Goal: Transaction & Acquisition: Purchase product/service

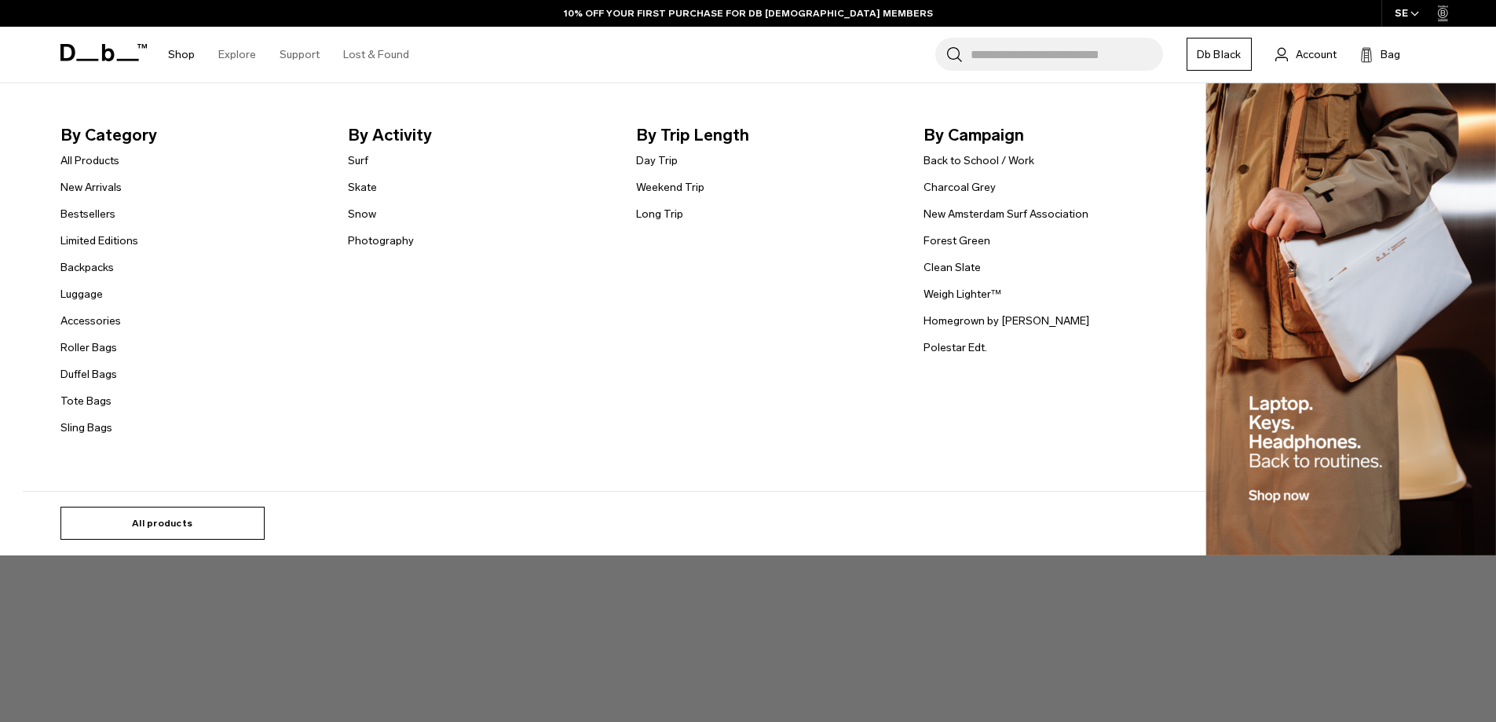
click at [185, 523] on link "All products" at bounding box center [162, 522] width 204 height 33
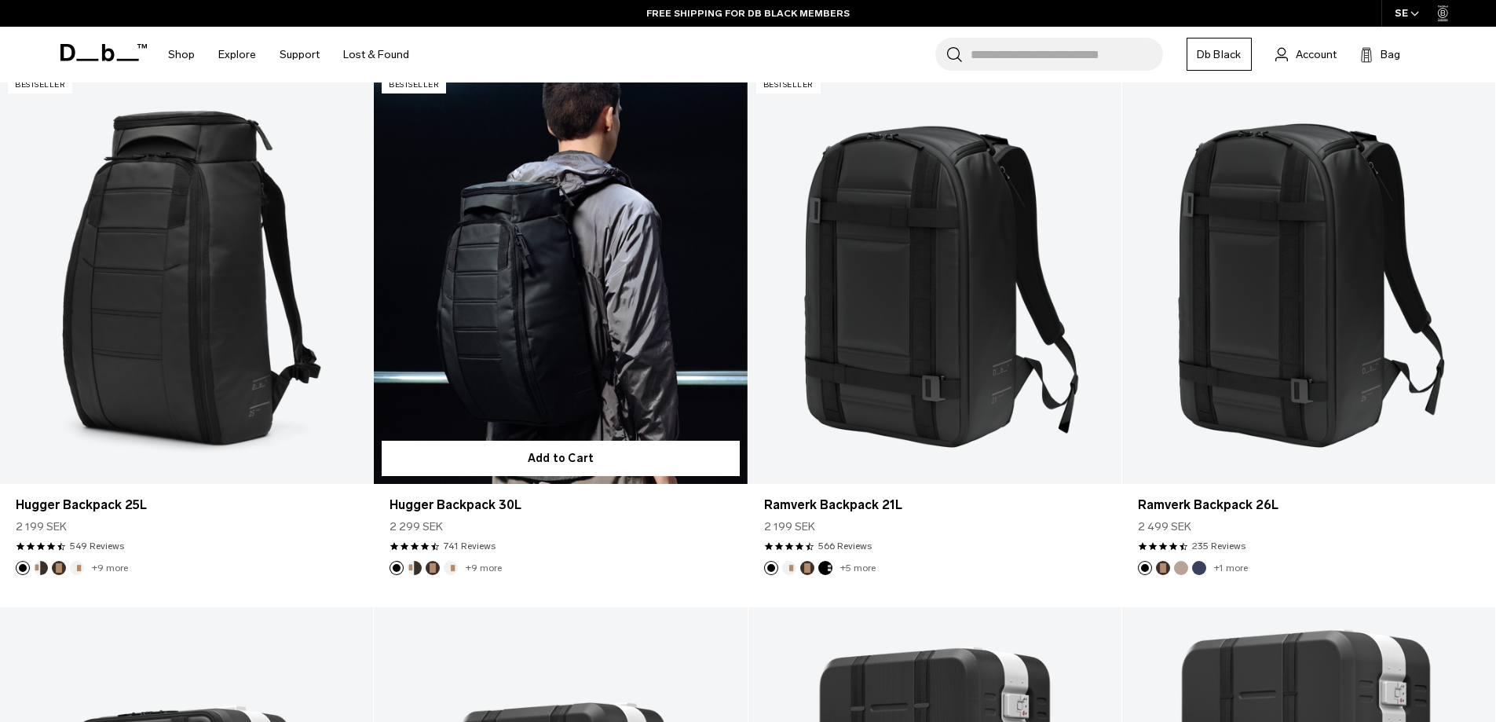
click at [604, 322] on link "Hugger Backpack 30L" at bounding box center [560, 276] width 373 height 415
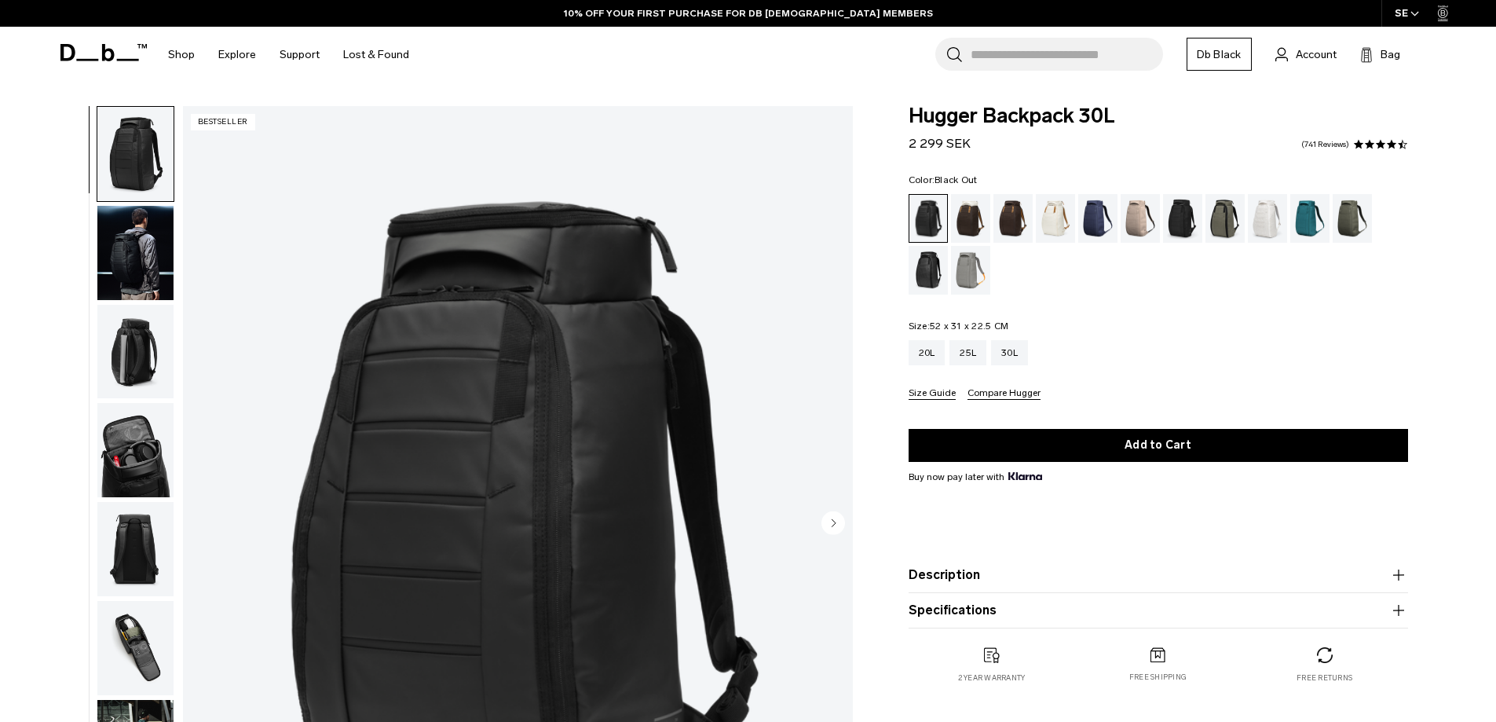
click at [116, 364] on img "button" at bounding box center [135, 352] width 76 height 94
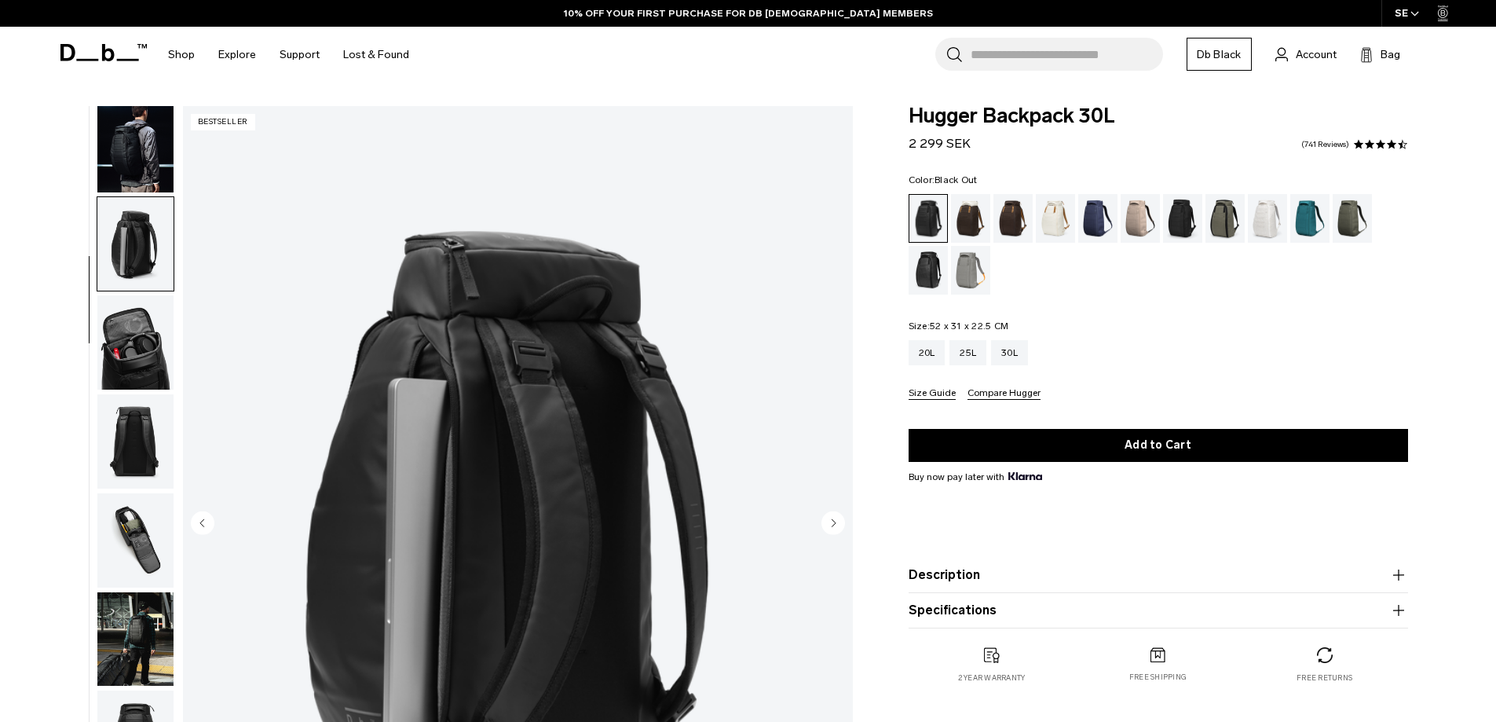
scroll to position [198, 0]
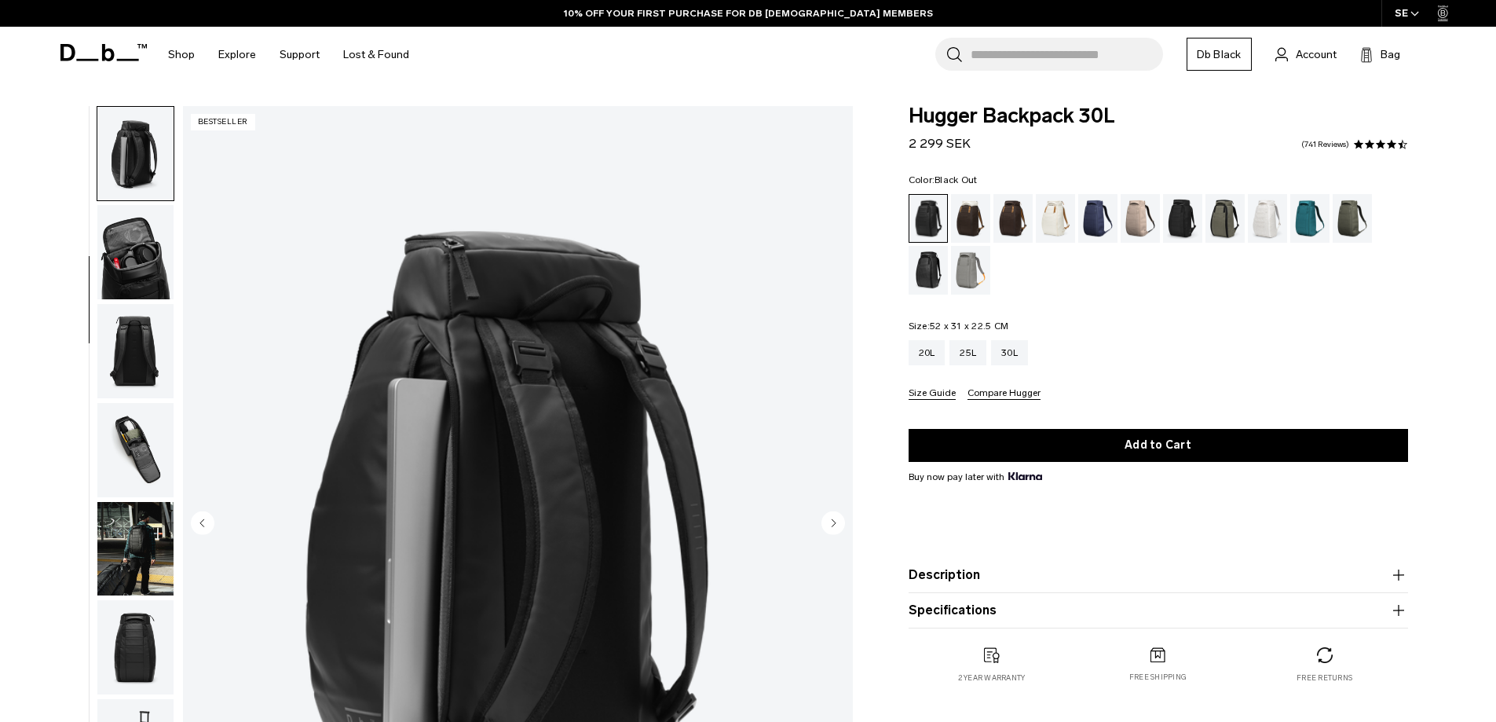
click at [116, 364] on img "button" at bounding box center [135, 351] width 76 height 94
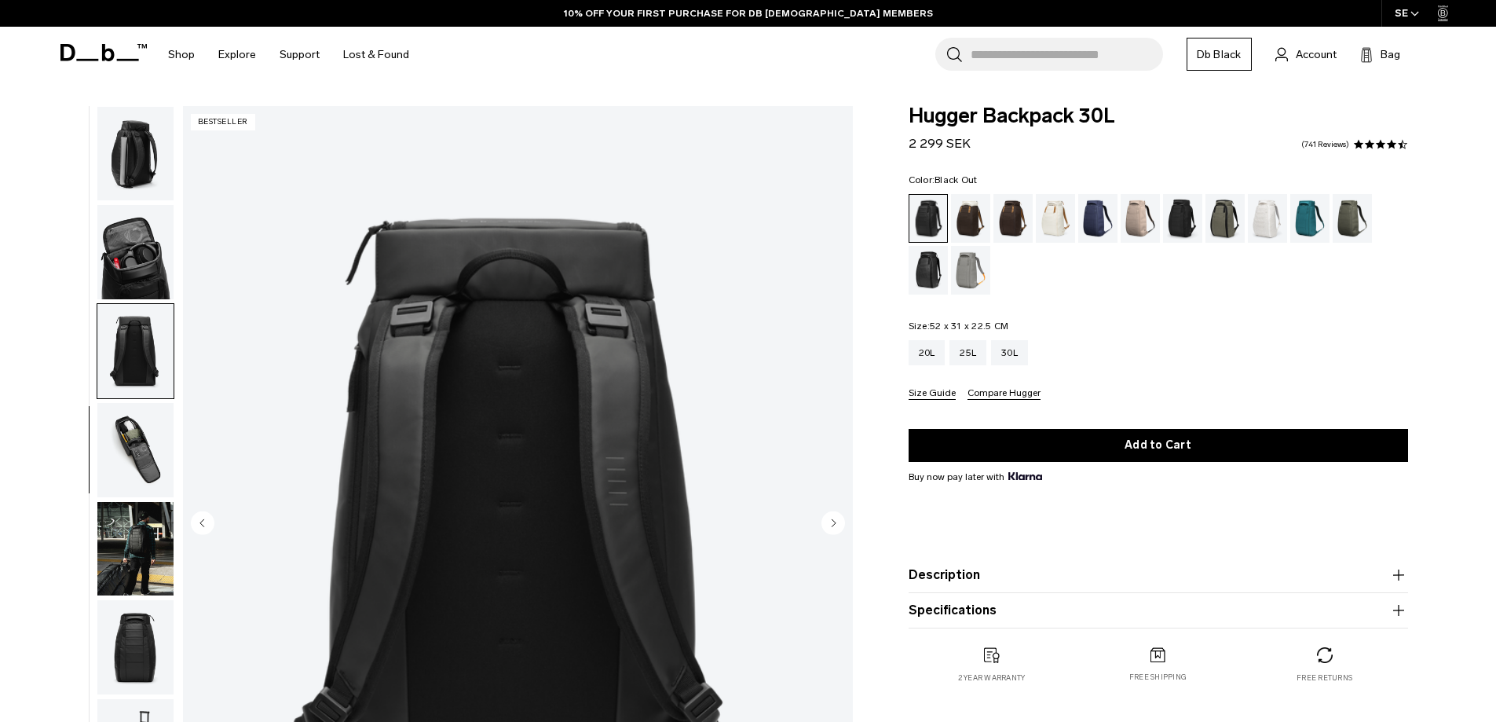
scroll to position [247, 0]
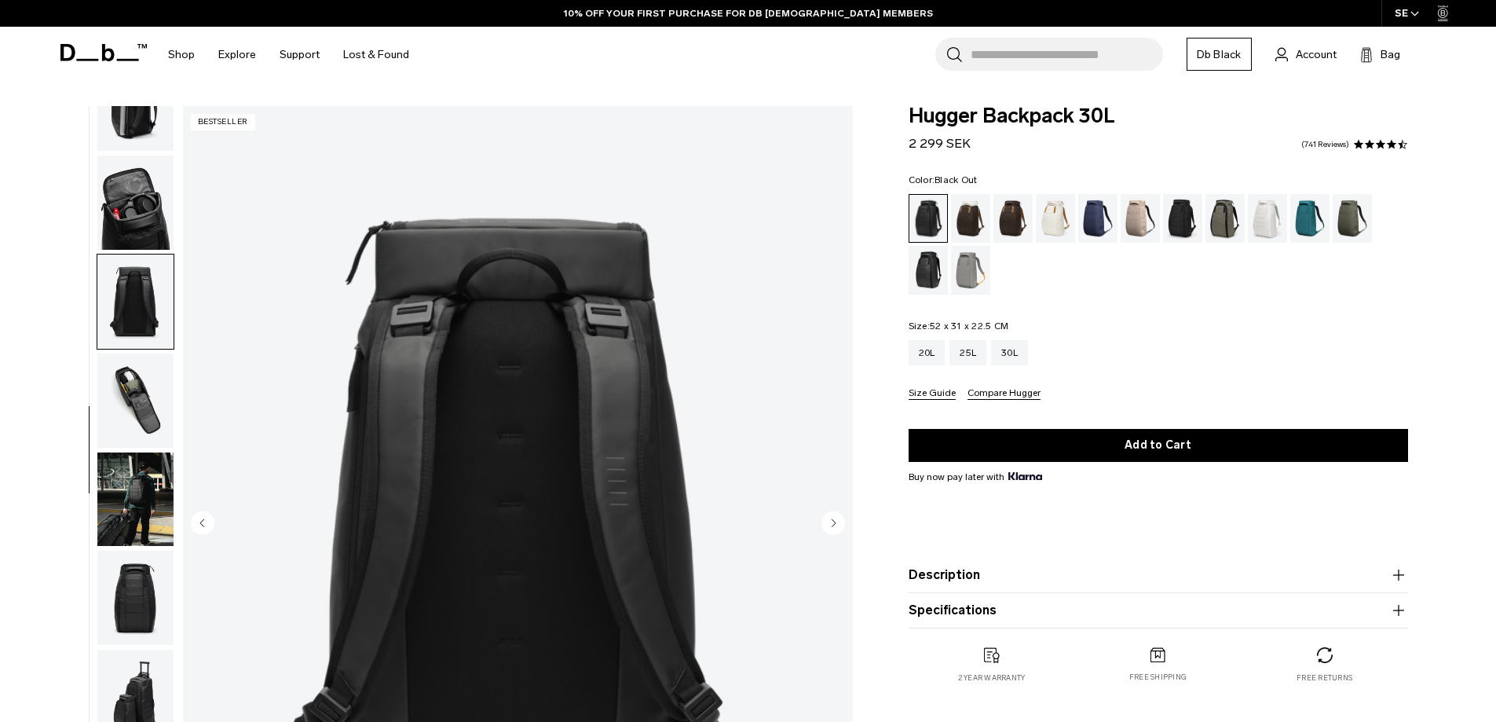
click at [119, 398] on img "button" at bounding box center [135, 400] width 76 height 94
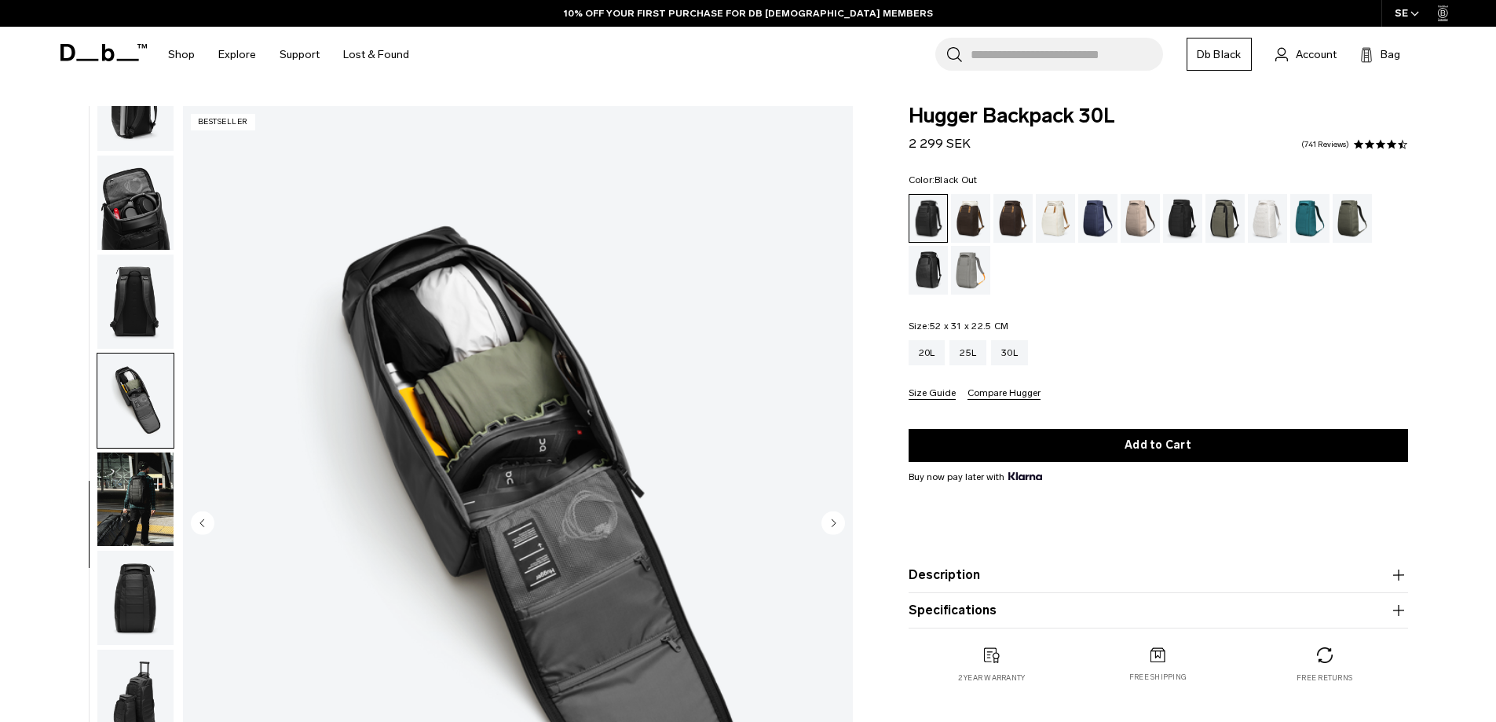
click at [117, 463] on img "button" at bounding box center [135, 499] width 76 height 94
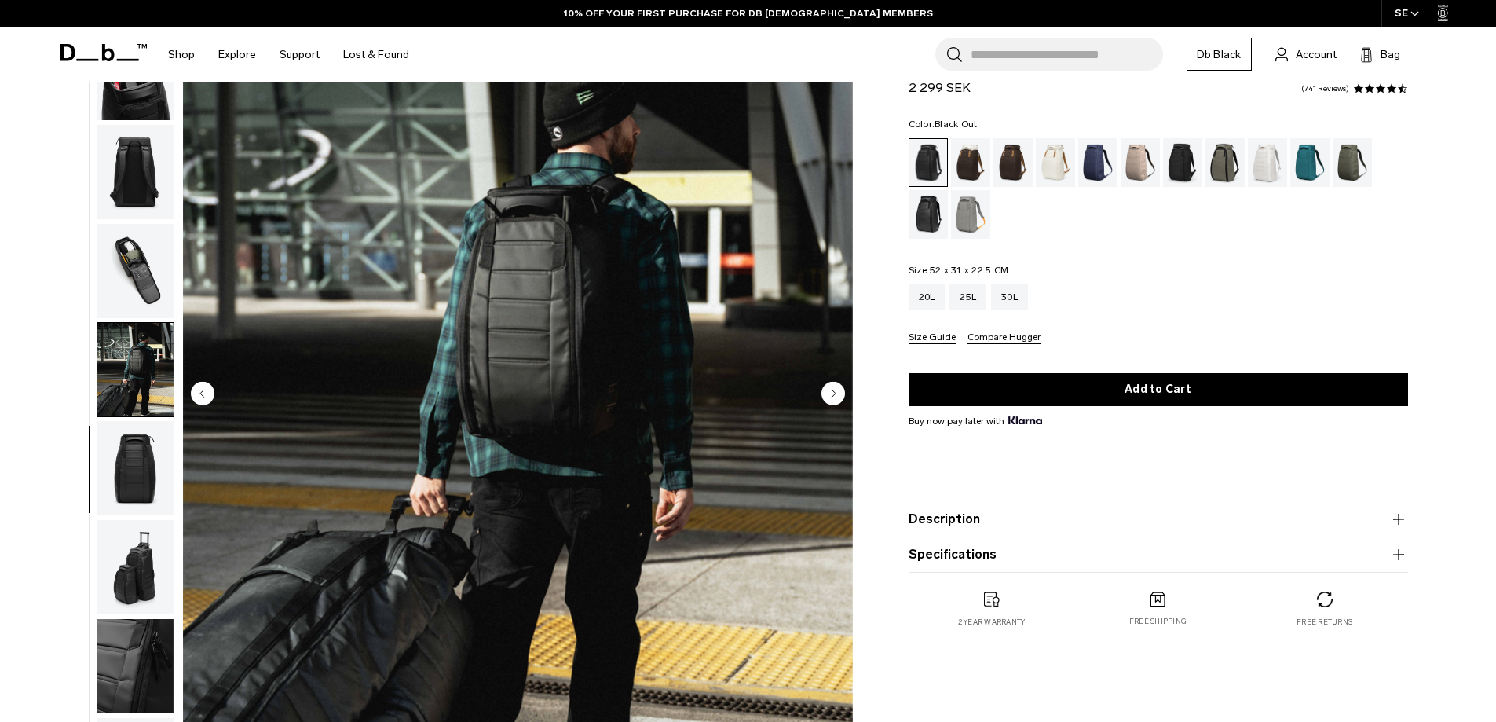
scroll to position [157, 0]
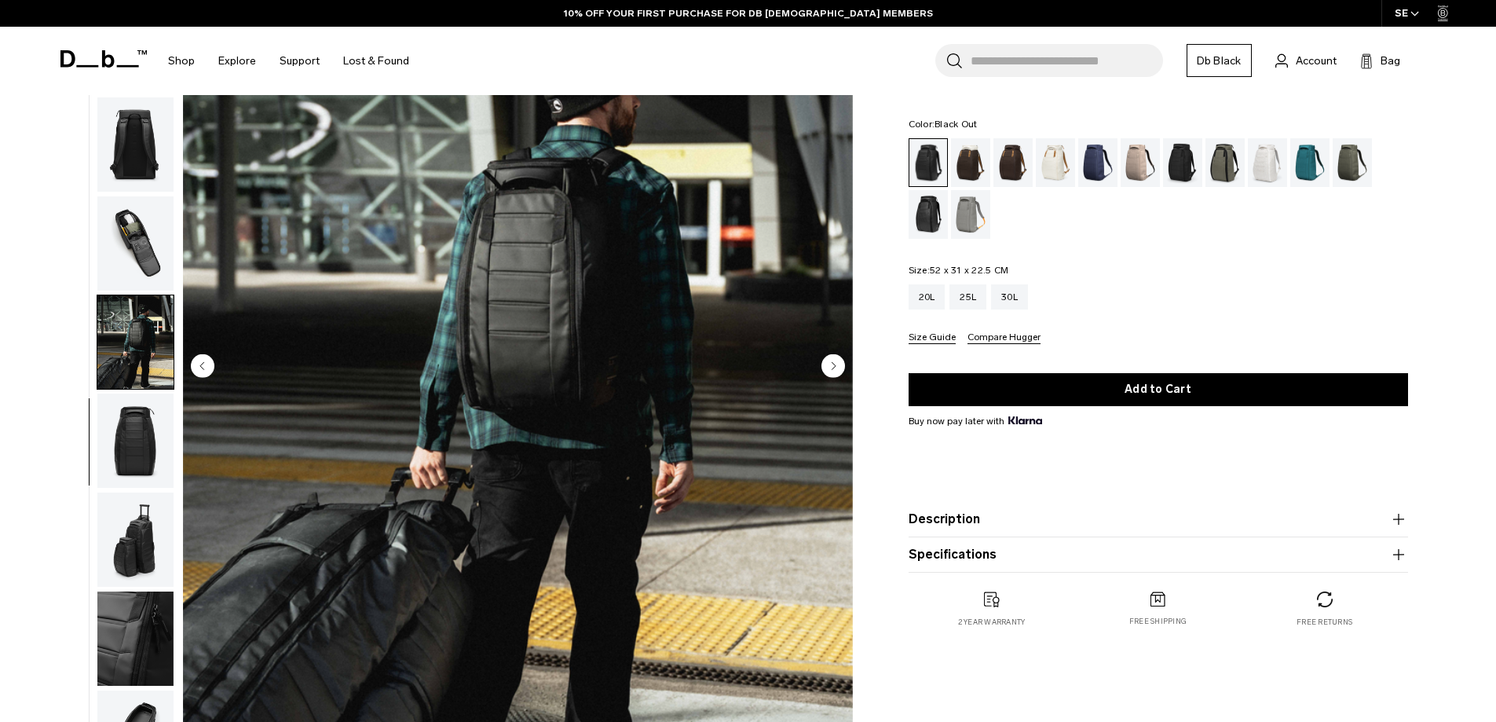
click at [137, 448] on img "button" at bounding box center [135, 440] width 76 height 94
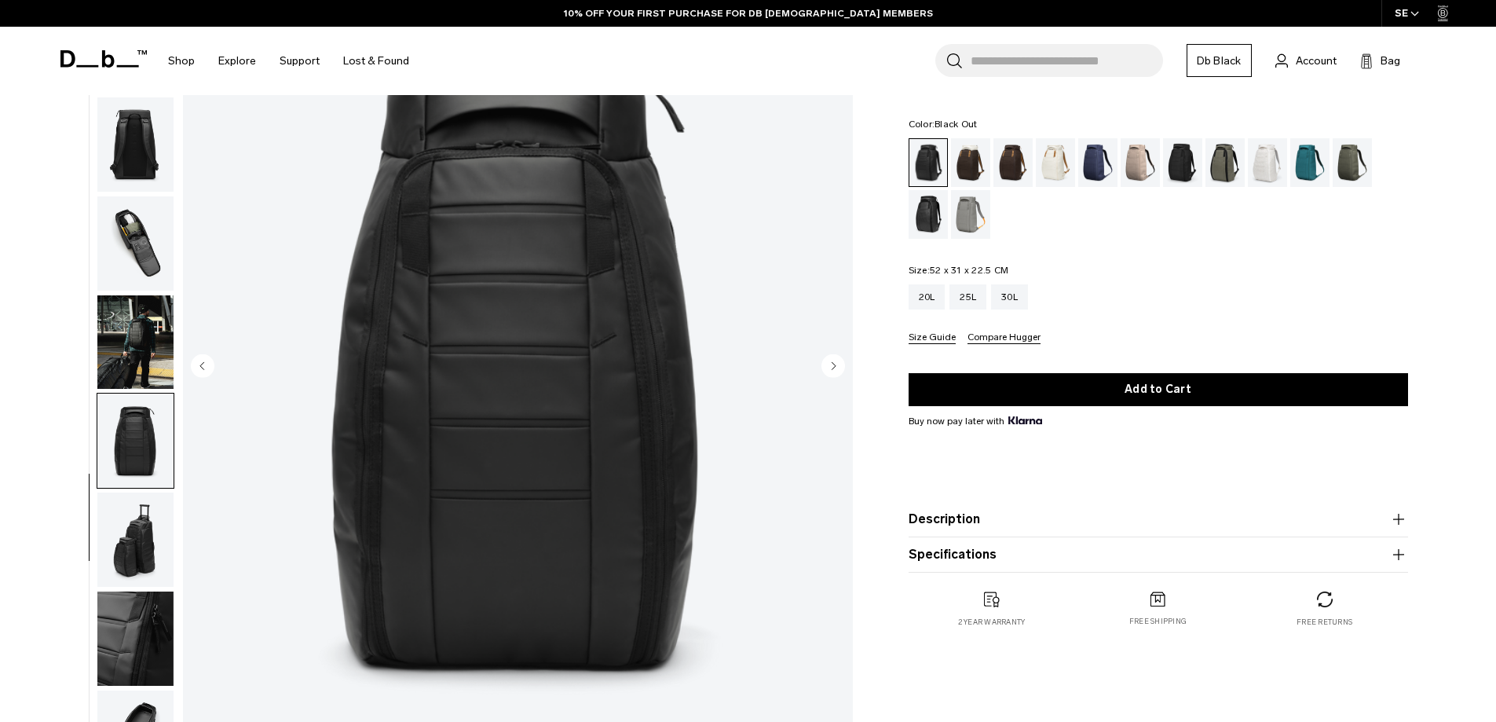
click at [130, 498] on img "button" at bounding box center [135, 539] width 76 height 94
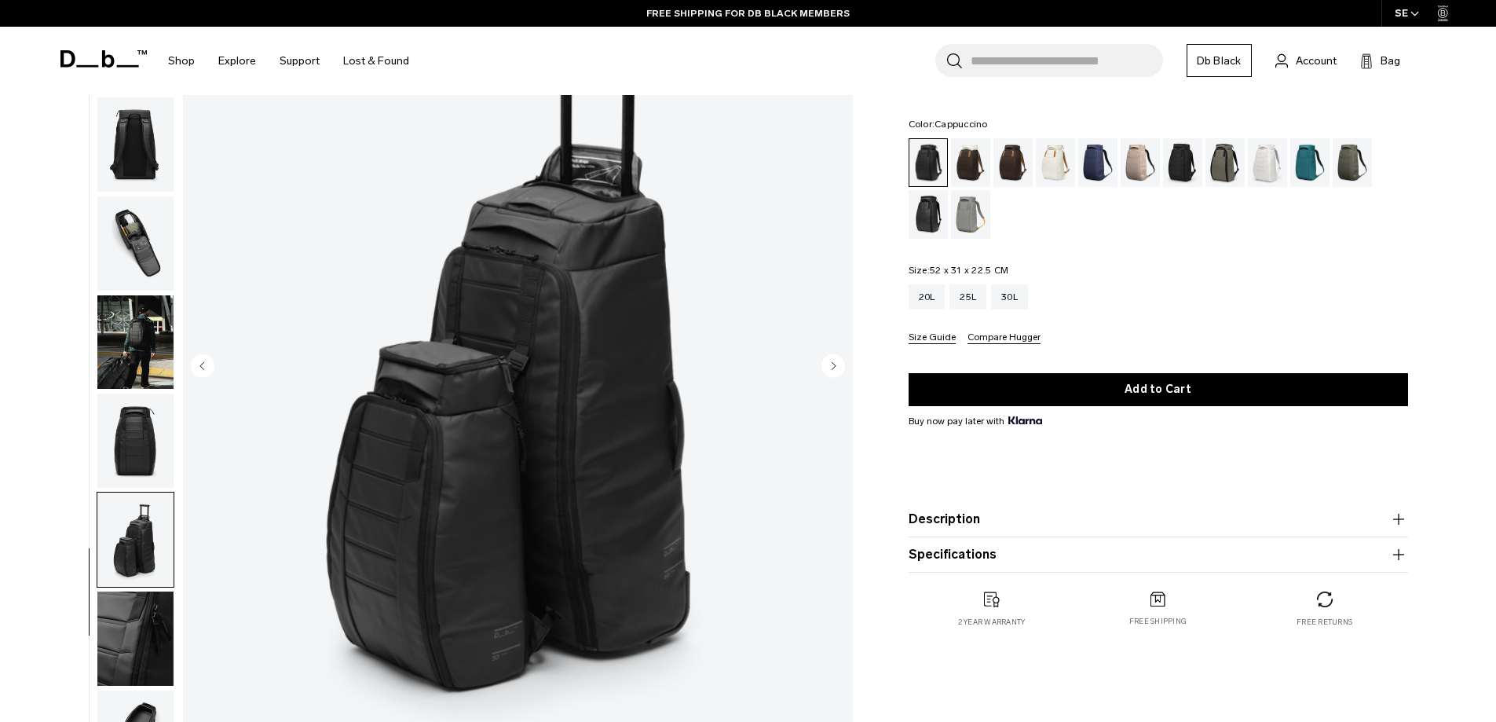
click at [978, 172] on div "Cappuccino" at bounding box center [971, 162] width 40 height 49
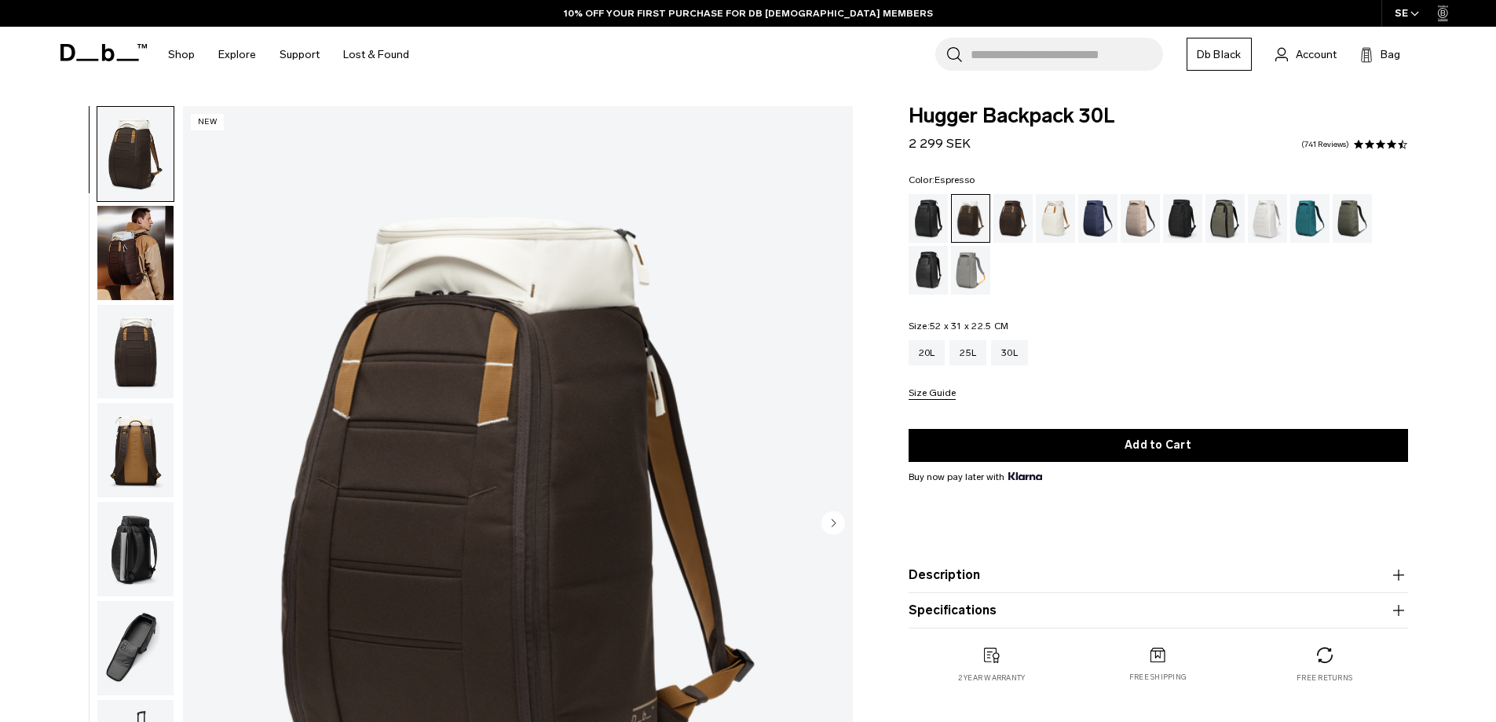
click at [1015, 210] on div "Espresso" at bounding box center [1013, 218] width 40 height 49
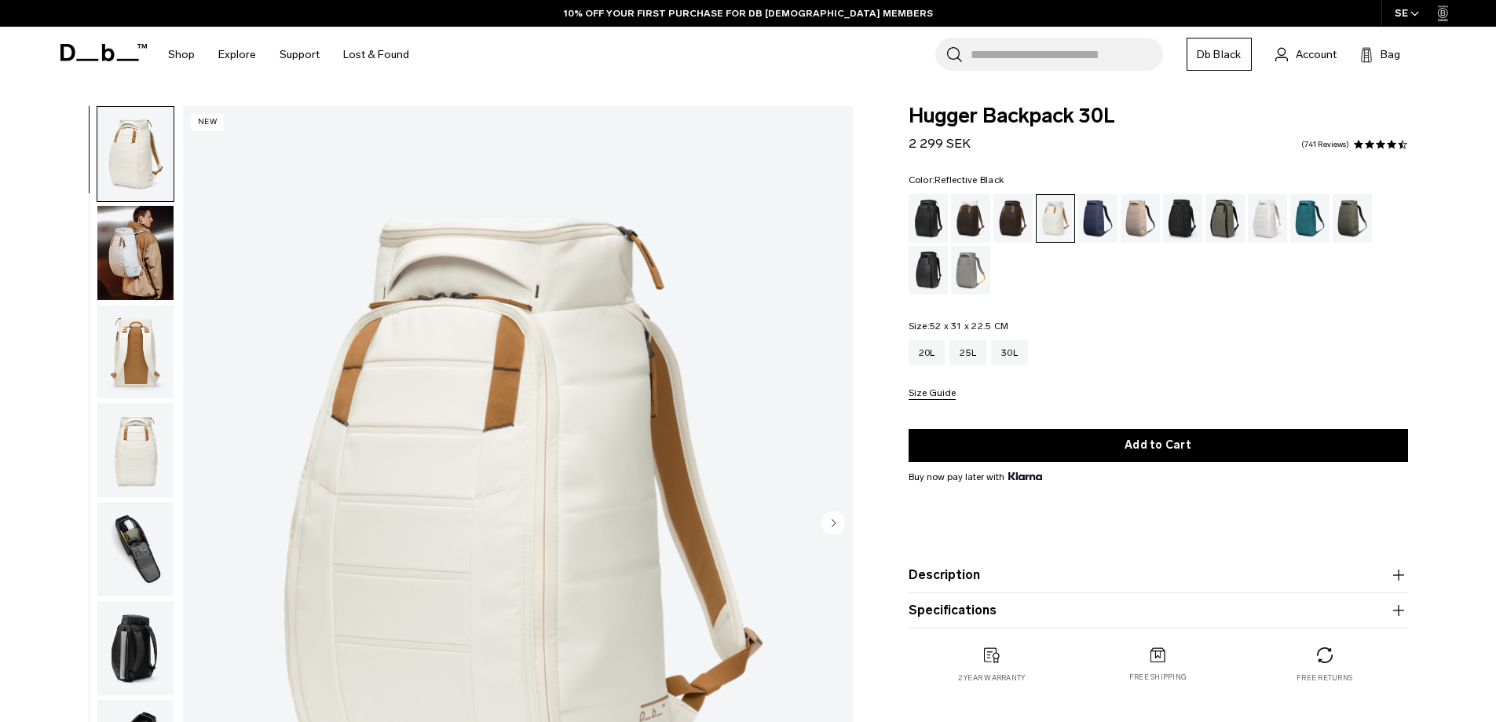
click at [919, 268] on div "Reflective Black" at bounding box center [929, 270] width 40 height 49
